Goal: Transaction & Acquisition: Purchase product/service

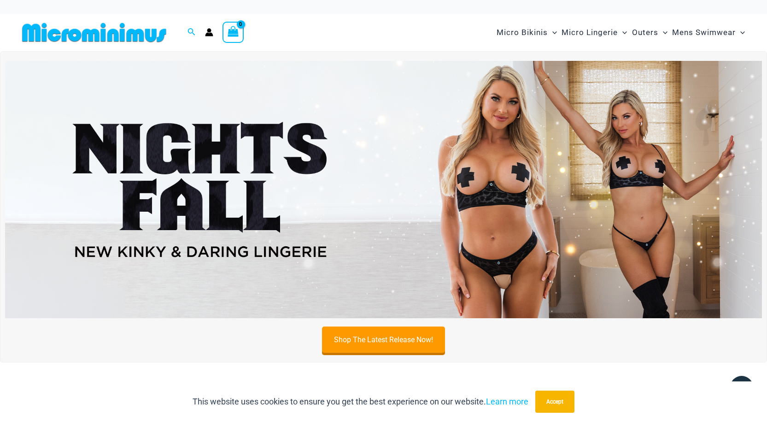
click at [260, 166] on img at bounding box center [383, 189] width 757 height 257
